Goal: Information Seeking & Learning: Find specific fact

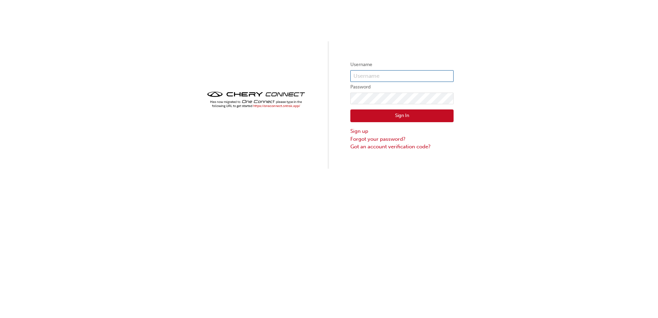
type input "cma0039"
click at [381, 118] on button "Sign In" at bounding box center [401, 115] width 103 height 13
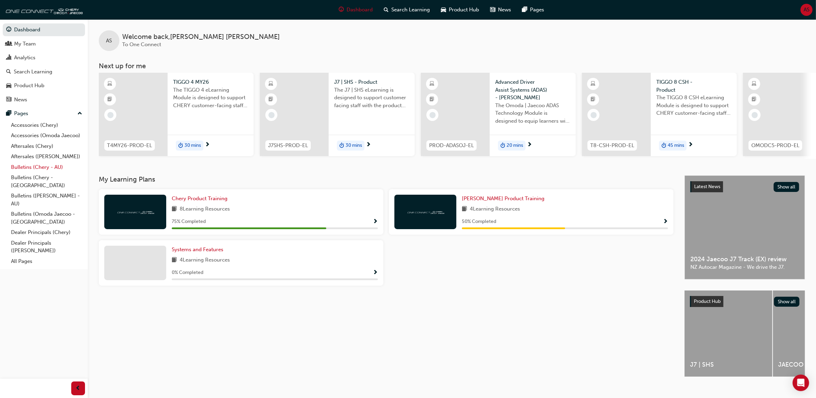
click at [42, 167] on link "Bulletins (Chery - AU)" at bounding box center [46, 167] width 77 height 11
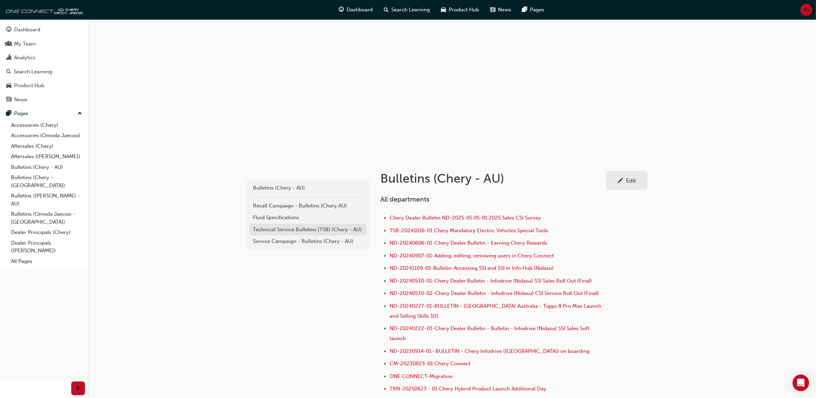
click at [321, 226] on div "Technical Service Bulletins (TSB) (Chery - AU)" at bounding box center [308, 229] width 110 height 8
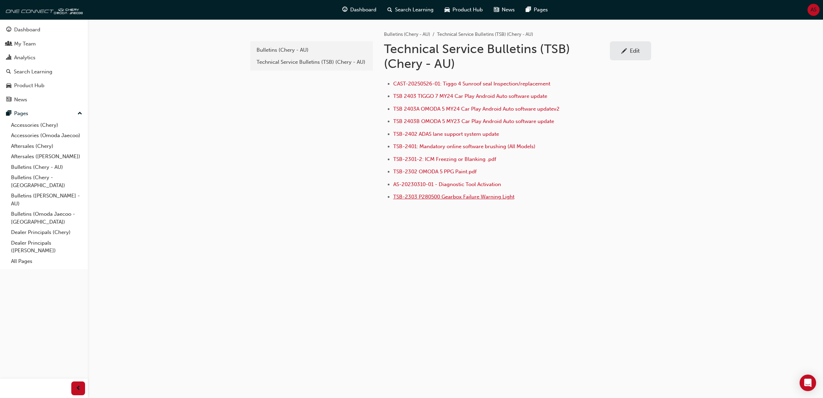
click at [451, 199] on span "TSB-2303 P280500 Gearbox Failure Warning Light" at bounding box center [453, 196] width 121 height 6
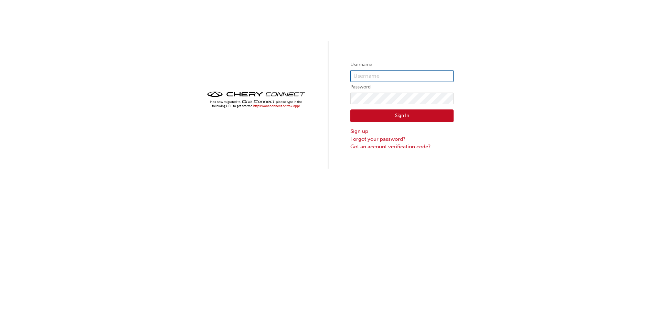
type input "cma0039"
click at [397, 117] on button "Sign In" at bounding box center [401, 115] width 103 height 13
